Goal: Navigation & Orientation: Find specific page/section

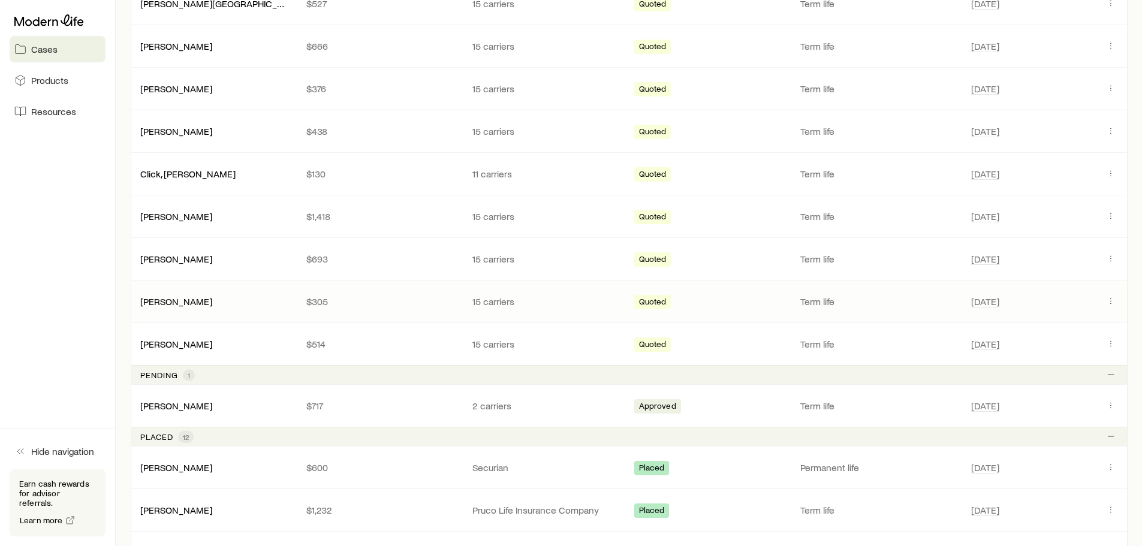
scroll to position [360, 0]
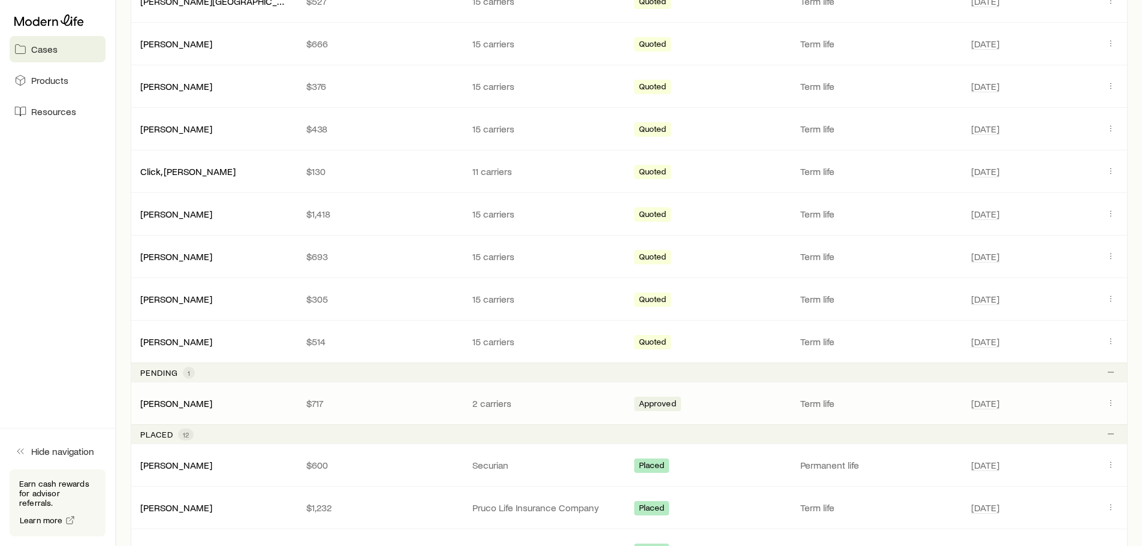
click at [364, 402] on p "$717" at bounding box center [379, 404] width 147 height 12
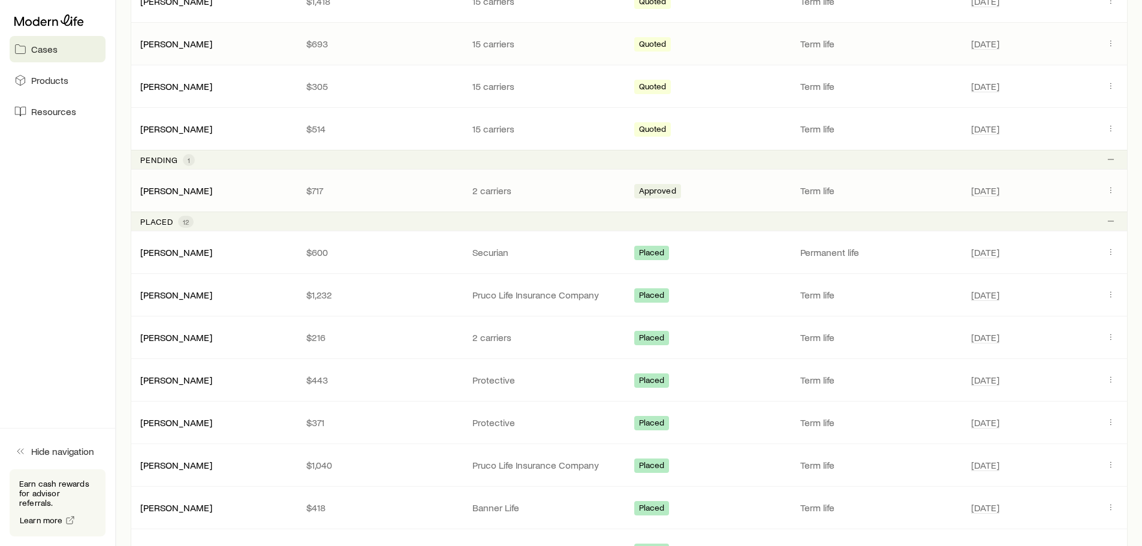
scroll to position [600, 0]
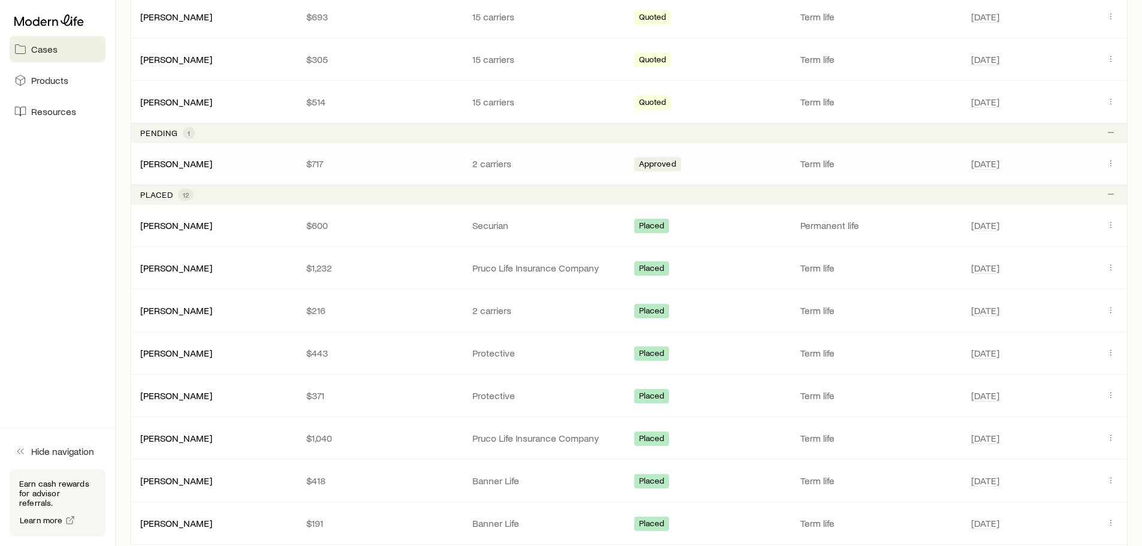
drag, startPoint x: 344, startPoint y: 391, endPoint x: 83, endPoint y: 368, distance: 261.2
click at [83, 368] on aside "Cases Products Resources Hide navigation Earn cash rewards for advisor referral…" at bounding box center [58, 273] width 116 height 546
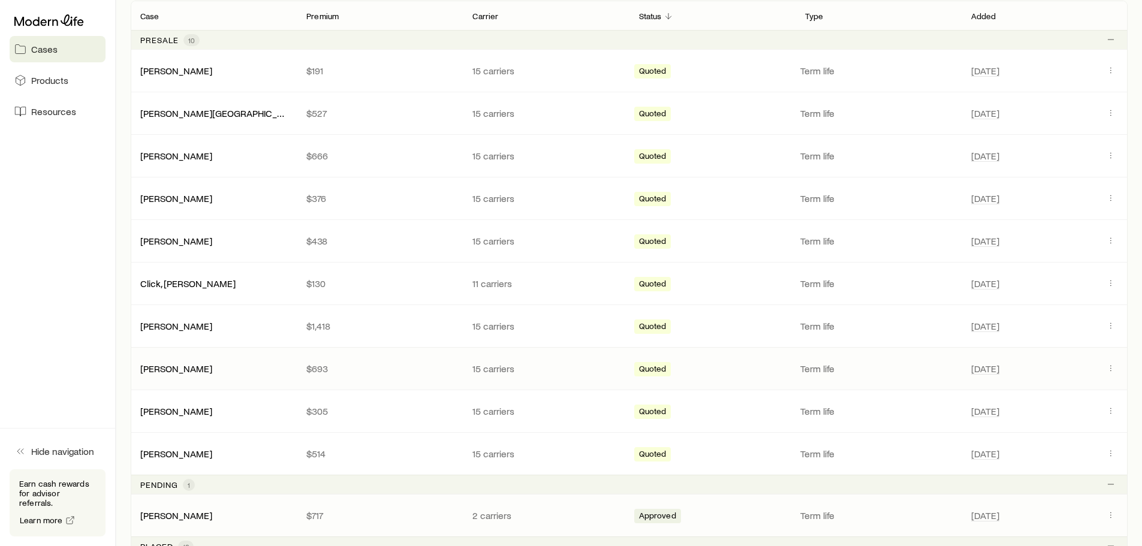
scroll to position [420, 0]
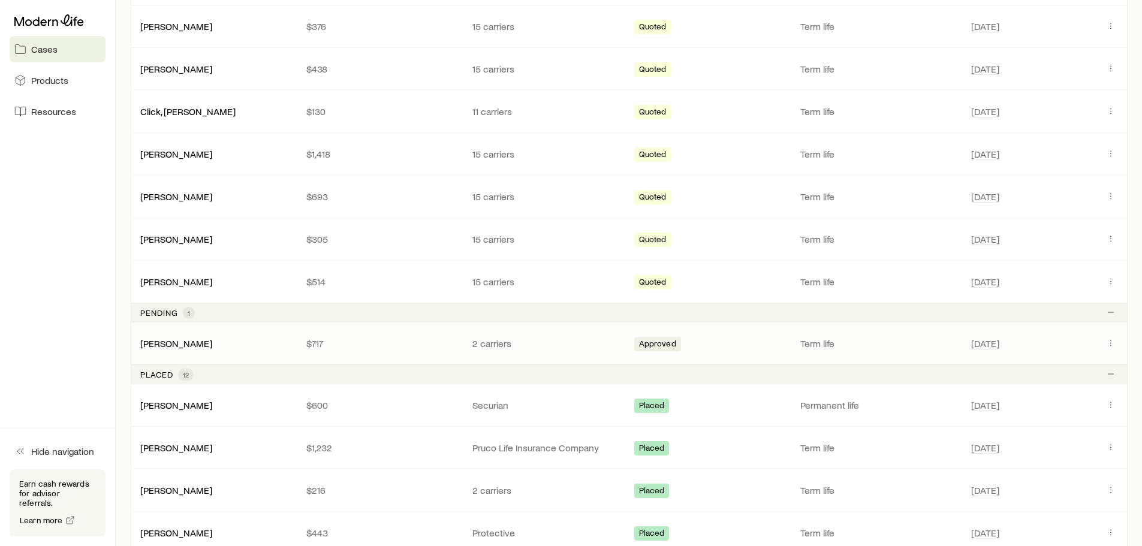
drag, startPoint x: 241, startPoint y: 344, endPoint x: 588, endPoint y: 359, distance: 347.5
click at [241, 344] on div "[PERSON_NAME]" at bounding box center [214, 344] width 166 height 12
click at [1105, 342] on button "Client cases" at bounding box center [1111, 343] width 14 height 14
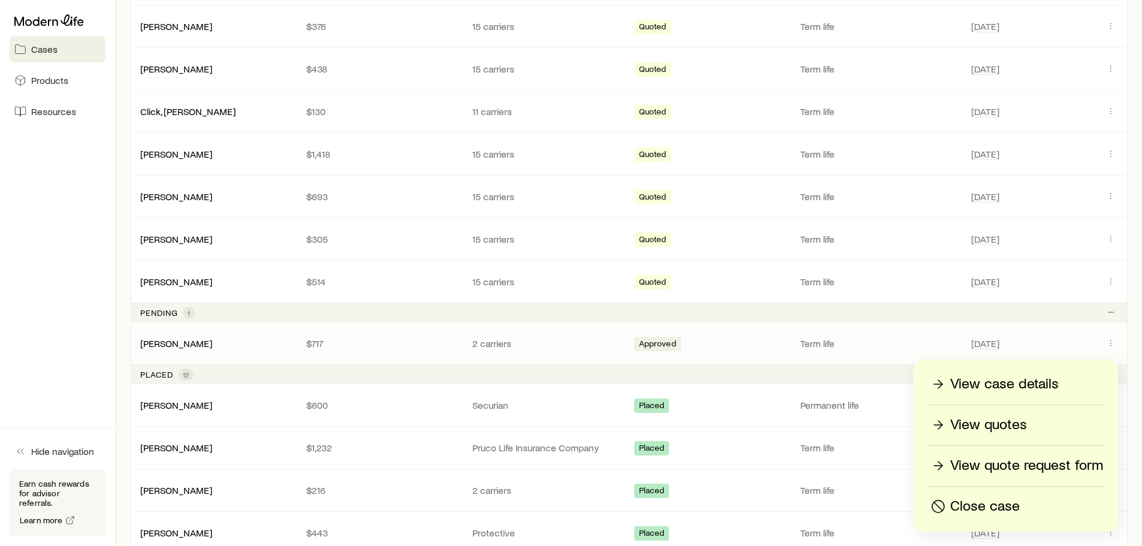
click at [1005, 392] on p "View case details" at bounding box center [1004, 384] width 109 height 19
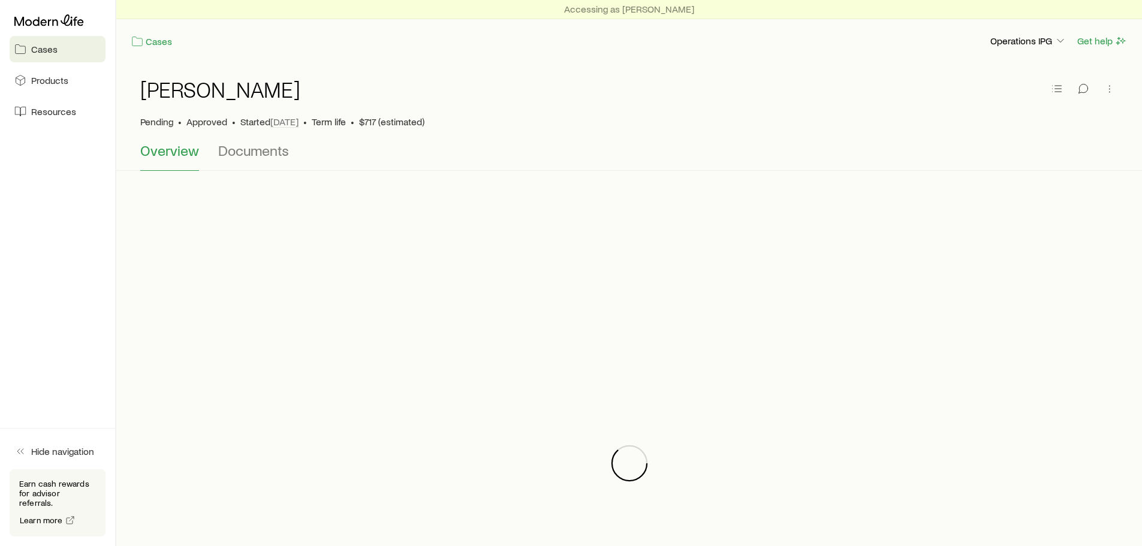
drag, startPoint x: 1005, startPoint y: 392, endPoint x: 487, endPoint y: 142, distance: 574.7
click at [487, 142] on div "Overview Documents" at bounding box center [629, 156] width 978 height 29
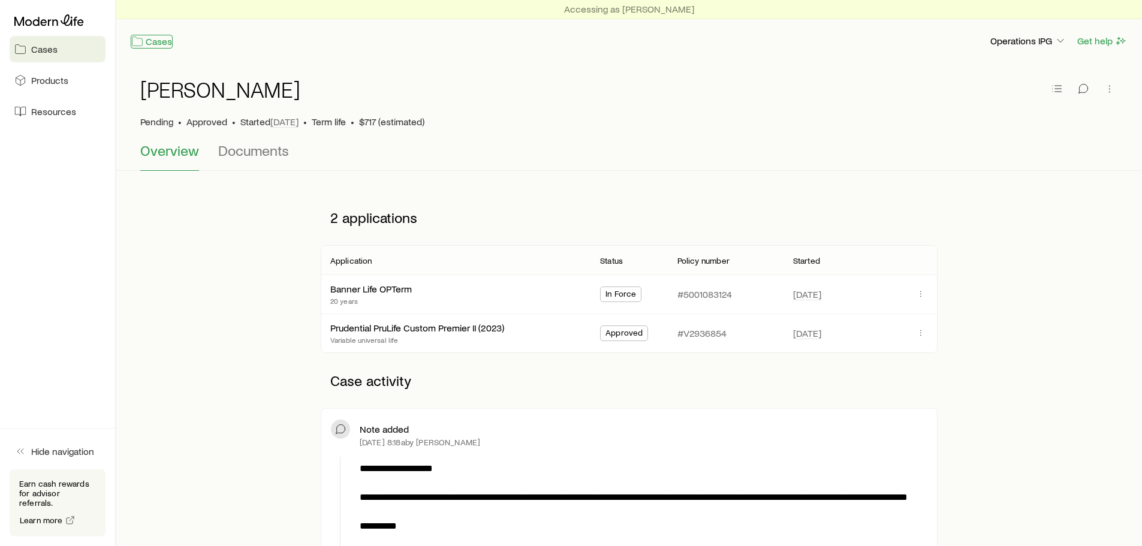
click at [162, 44] on link "Cases" at bounding box center [152, 42] width 42 height 14
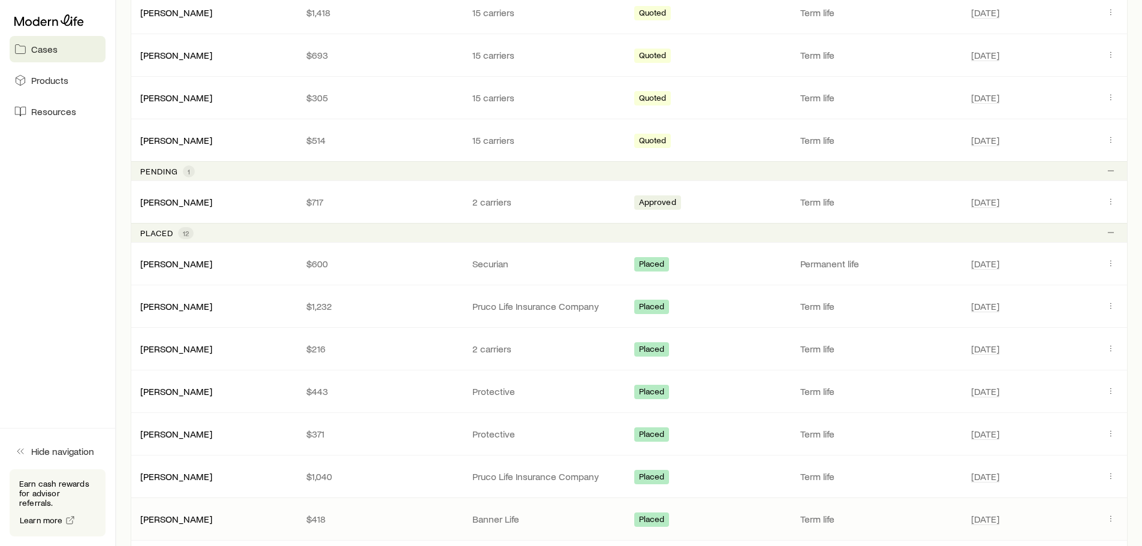
scroll to position [540, 0]
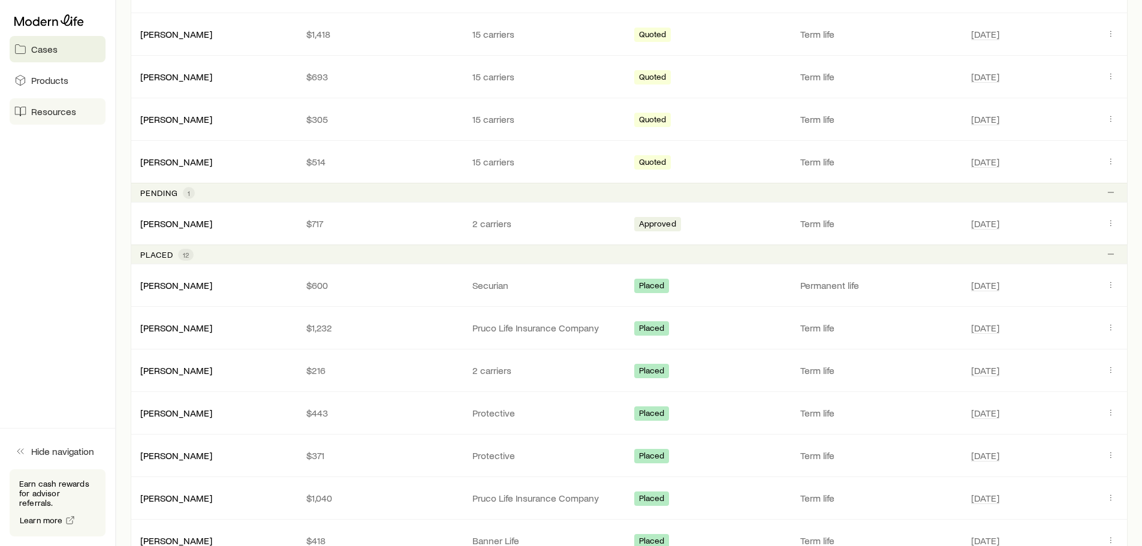
click at [29, 108] on link "Resources" at bounding box center [58, 111] width 96 height 26
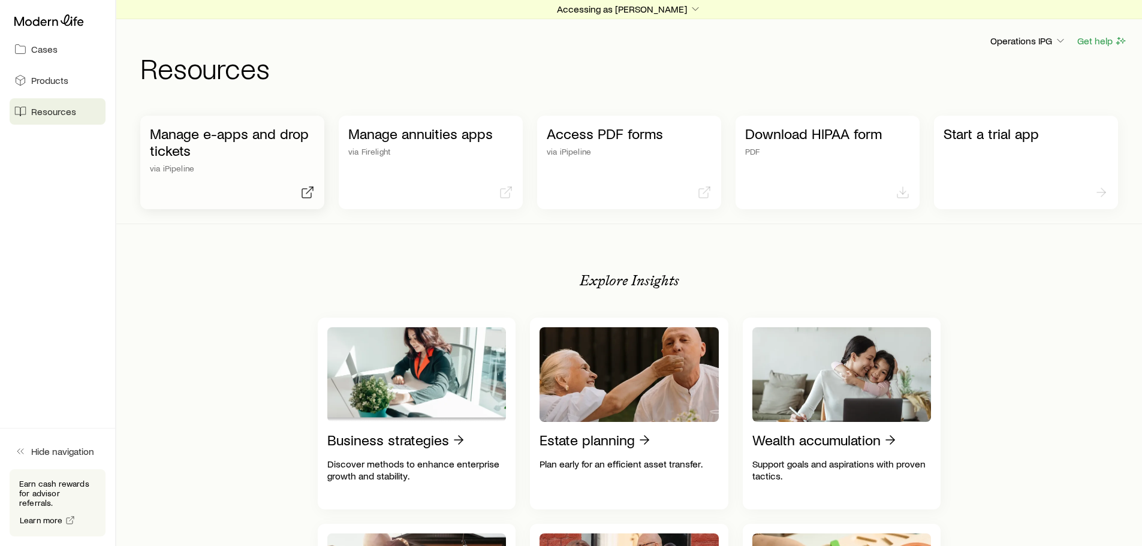
click at [243, 161] on div "Manage e-apps and drop tickets via iPipeline" at bounding box center [232, 149] width 165 height 48
